Goal: Task Accomplishment & Management: Manage account settings

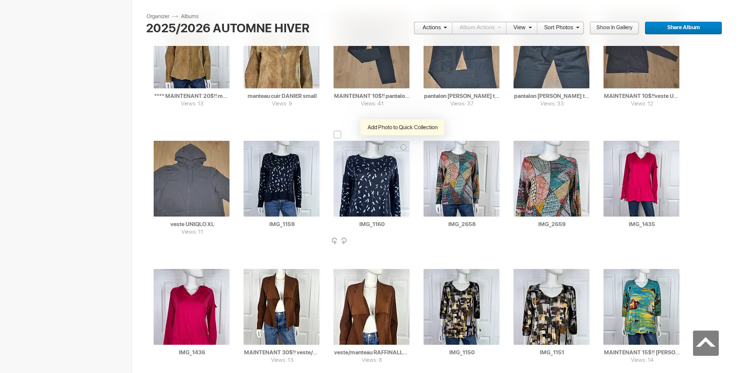
scroll to position [1665, 0]
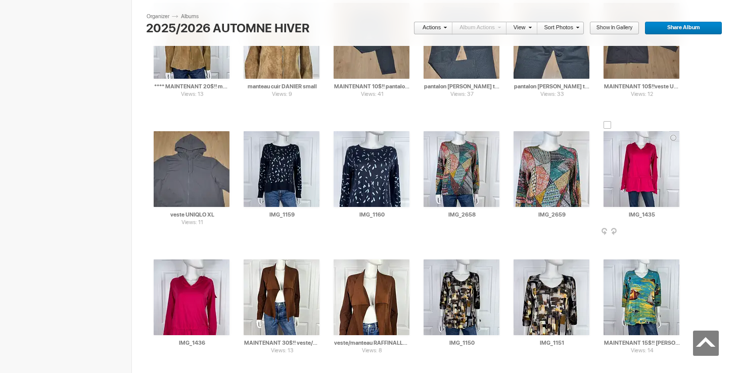
drag, startPoint x: 661, startPoint y: 218, endPoint x: 609, endPoint y: 210, distance: 52.6
click at [609, 211] on input "IMG_1435" at bounding box center [641, 214] width 77 height 9
click at [643, 216] on input "chandail COLUMBIA fait medium 25$(commeneuf, superbe)" at bounding box center [641, 214] width 77 height 9
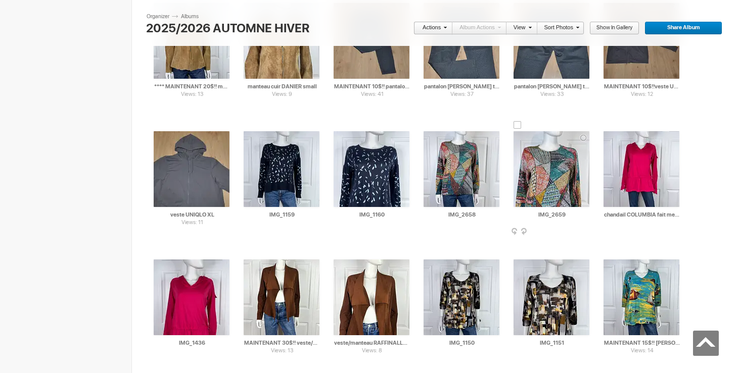
drag, startPoint x: 610, startPoint y: 216, endPoint x: 588, endPoint y: 214, distance: 22.8
type input "chandail COLUMBIA fait medium 25$(comme neuf, superbe)"
drag, startPoint x: 217, startPoint y: 344, endPoint x: 150, endPoint y: 340, distance: 67.3
click at [150, 341] on div "AI IMG_1436 HTML: Direct: Forum: Photo ID: 22334365 More... Order Print Submit …" at bounding box center [192, 303] width 90 height 128
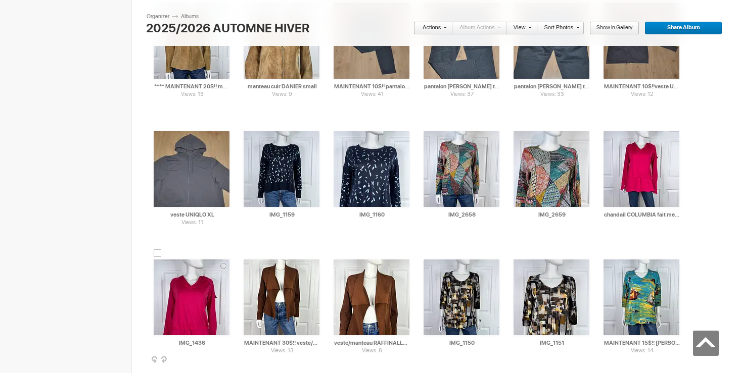
paste input "chandail COLUMBIA fait medium"
click at [159, 256] on div at bounding box center [158, 254] width 8 height 8
click at [606, 126] on div at bounding box center [607, 125] width 8 height 8
type input "chandail COLUMBIA fait medium"
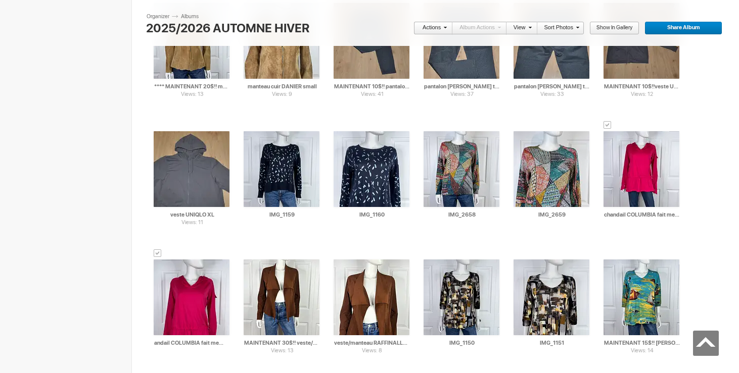
click at [442, 28] on span at bounding box center [444, 27] width 6 height 6
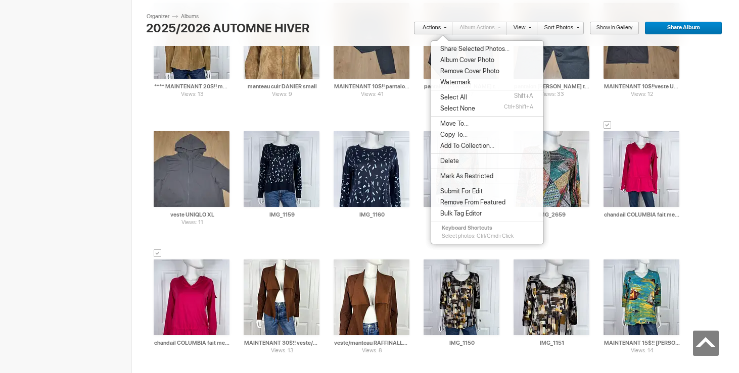
click at [457, 121] on span "Move To..." at bounding box center [452, 124] width 31 height 8
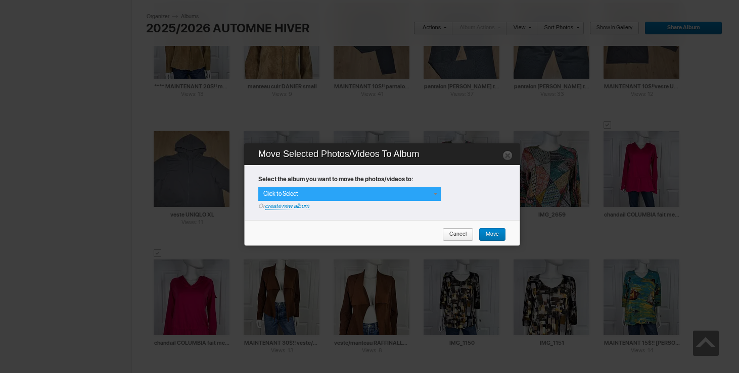
click at [433, 192] on span at bounding box center [435, 194] width 8 height 8
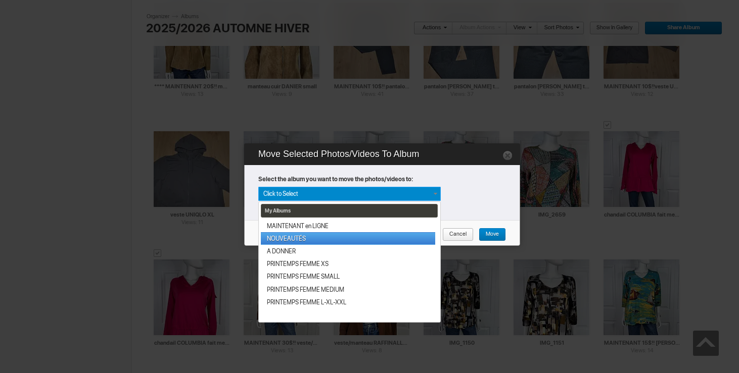
click at [368, 237] on link "NOUVEAUTÉS" at bounding box center [348, 238] width 174 height 13
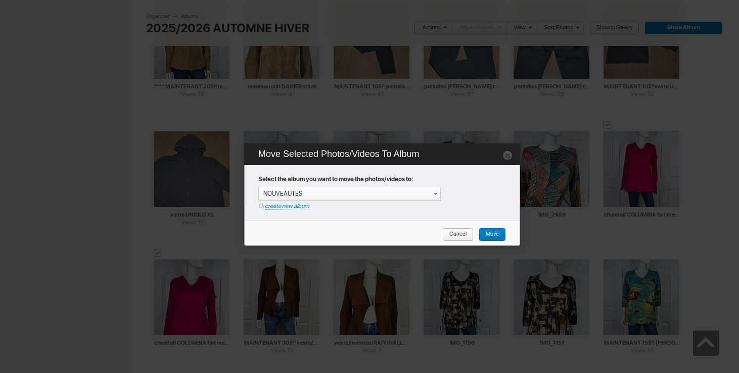
click at [497, 235] on span "Move" at bounding box center [488, 234] width 20 height 13
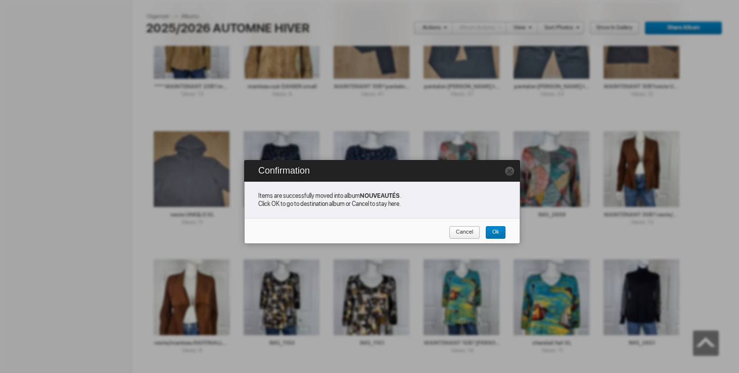
click at [469, 230] on span "Cancel" at bounding box center [461, 232] width 24 height 13
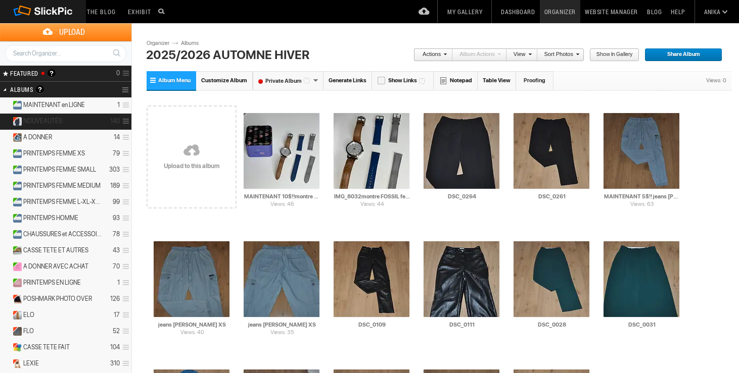
click at [46, 117] on span "NOUVEAUTÉS" at bounding box center [42, 121] width 39 height 8
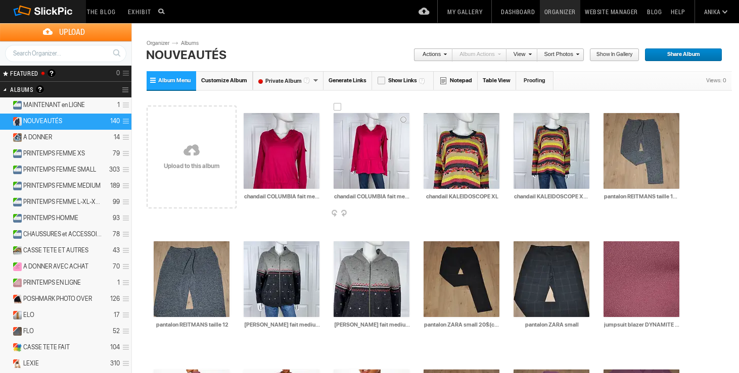
click at [375, 153] on img at bounding box center [371, 151] width 76 height 76
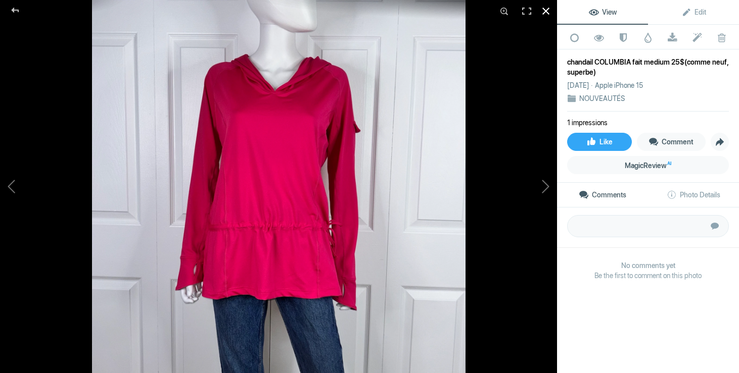
click at [546, 8] on div at bounding box center [546, 11] width 22 height 22
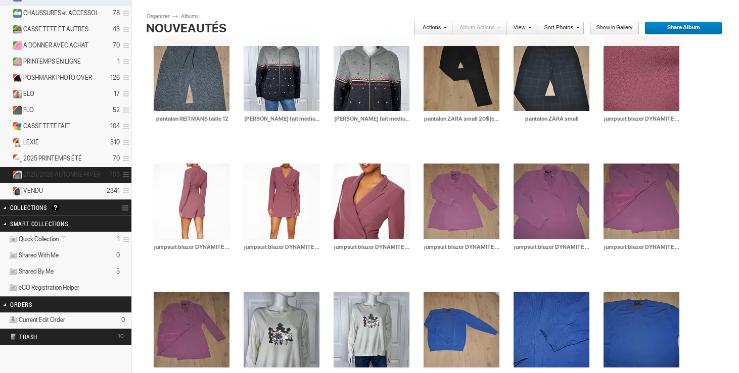
scroll to position [213, 0]
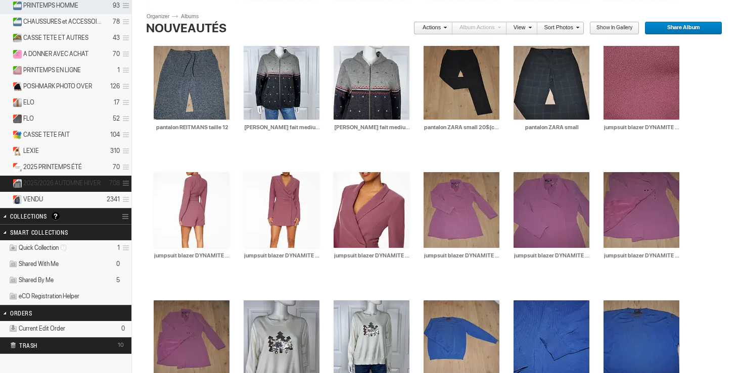
click at [54, 180] on span "2025/2026 AUTOMNE HIVER" at bounding box center [61, 183] width 77 height 8
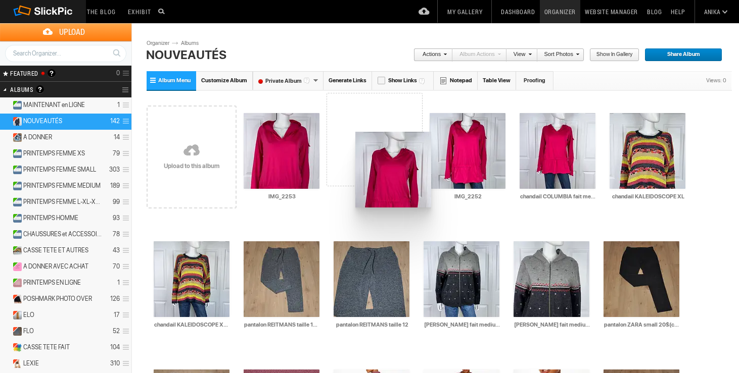
drag, startPoint x: 474, startPoint y: 172, endPoint x: 354, endPoint y: 131, distance: 127.0
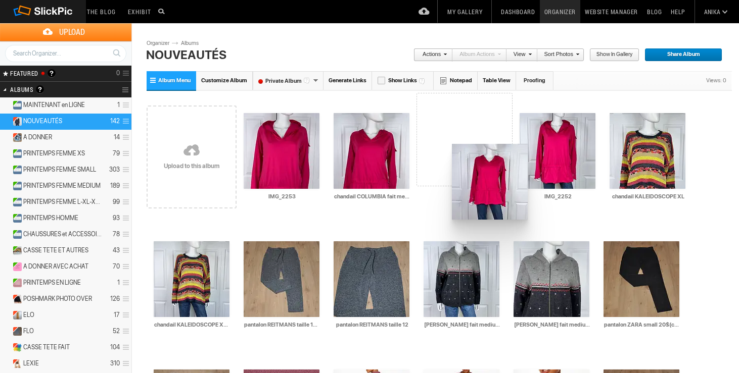
drag, startPoint x: 553, startPoint y: 136, endPoint x: 450, endPoint y: 141, distance: 103.2
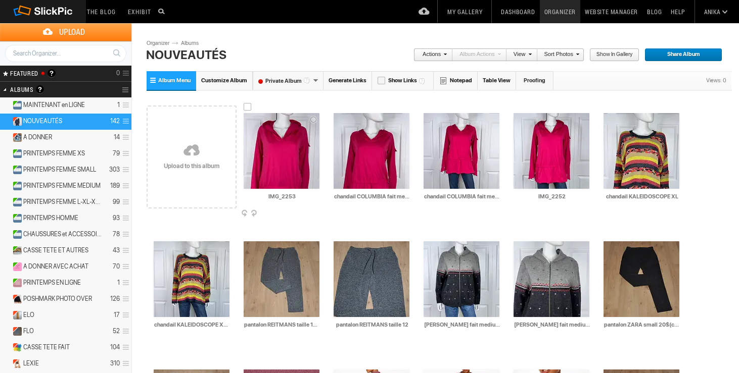
click at [284, 154] on img at bounding box center [282, 151] width 76 height 76
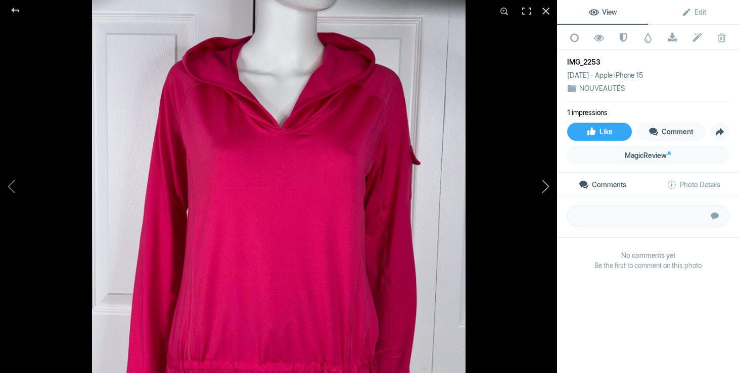
click at [541, 187] on button at bounding box center [519, 186] width 76 height 134
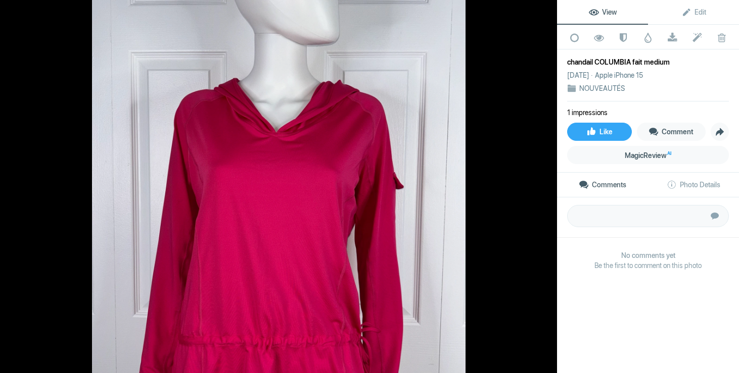
click at [541, 187] on button at bounding box center [519, 186] width 76 height 134
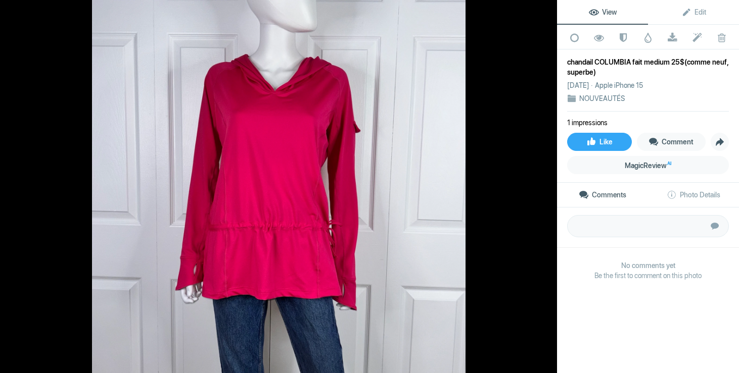
click at [541, 187] on button at bounding box center [519, 186] width 76 height 134
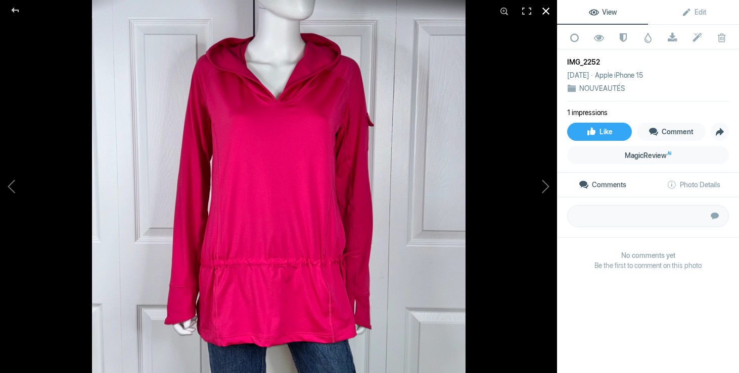
click at [547, 13] on div at bounding box center [546, 11] width 22 height 22
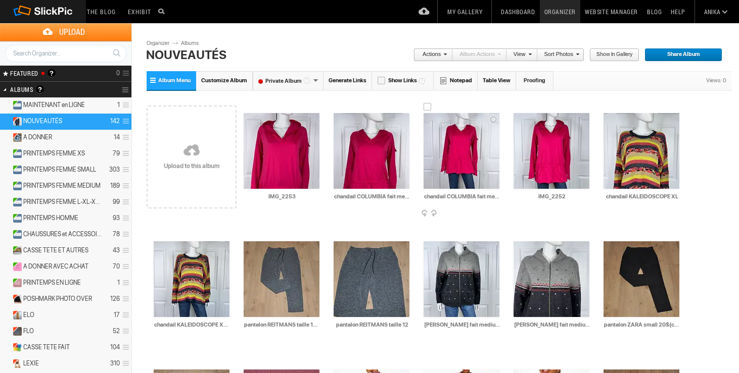
scroll to position [0, 77]
drag, startPoint x: 424, startPoint y: 197, endPoint x: 522, endPoint y: 201, distance: 98.1
drag, startPoint x: 577, startPoint y: 197, endPoint x: 500, endPoint y: 197, distance: 77.3
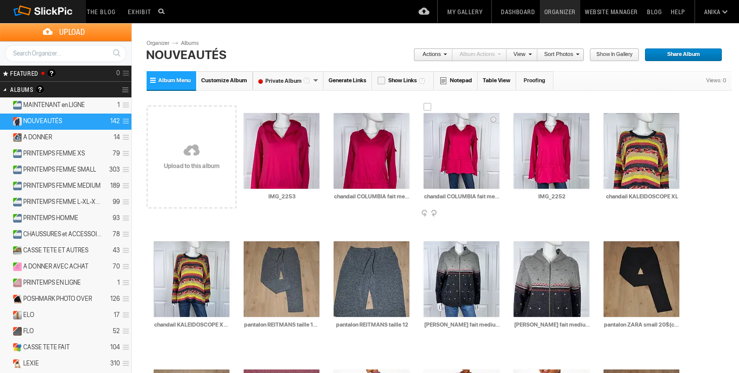
paste input "chandail COLUMBIA fait medium 25$(comme neuf, superbe)"
click at [497, 213] on span at bounding box center [498, 214] width 10 height 8
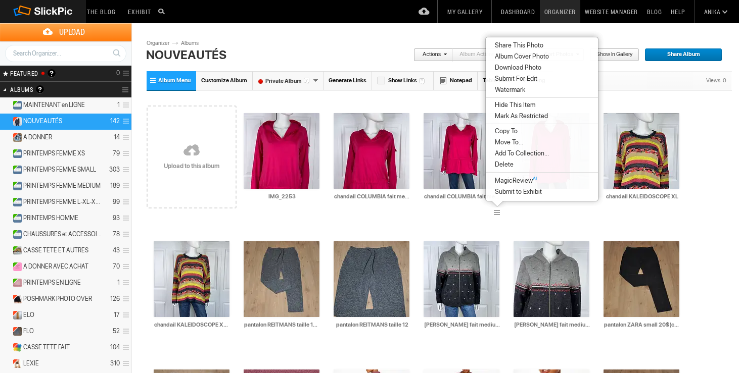
click at [494, 165] on span "Delete" at bounding box center [503, 165] width 22 height 8
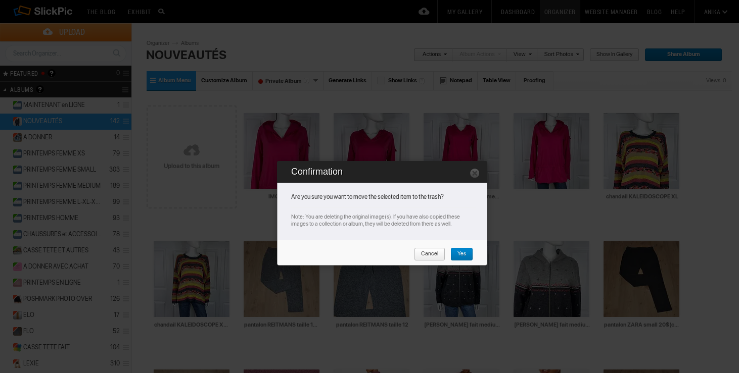
type input "chandail COLUMBIA fait medium 25$(comme neuf, superbe)"
click at [464, 252] on span "Yes" at bounding box center [458, 254] width 16 height 13
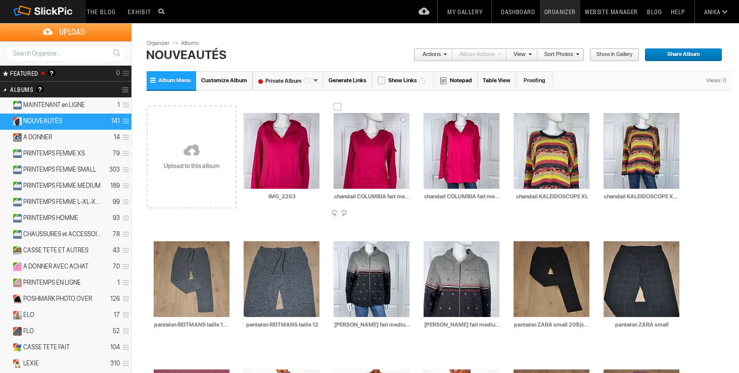
scroll to position [0, 6]
drag, startPoint x: 334, startPoint y: 197, endPoint x: 419, endPoint y: 199, distance: 84.9
drag, startPoint x: 310, startPoint y: 197, endPoint x: 235, endPoint y: 197, distance: 74.3
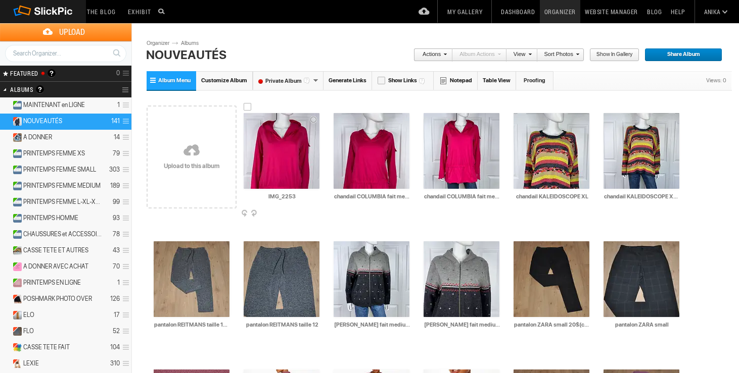
paste input "chandail COLUMBIA fait medium"
type input "chandail COLUMBIA fait medium"
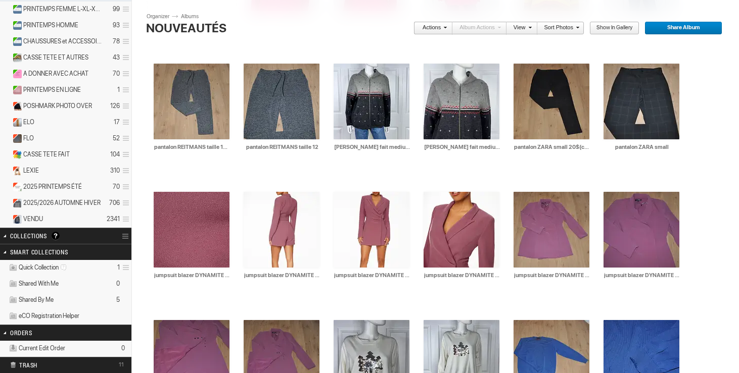
scroll to position [237, 0]
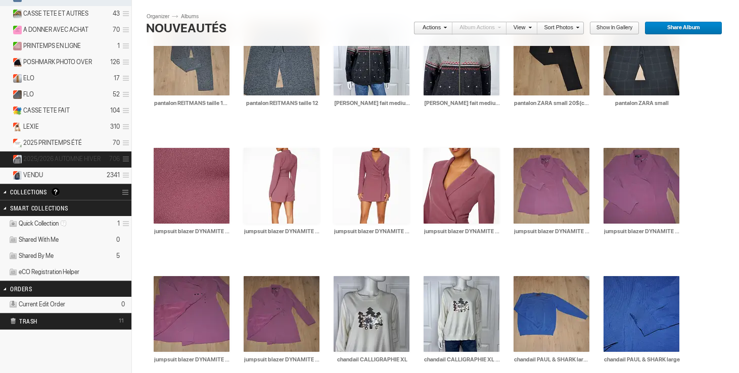
click at [94, 156] on span "2025/2026 AUTOMNE HIVER" at bounding box center [61, 159] width 77 height 8
